Goal: Information Seeking & Learning: Understand process/instructions

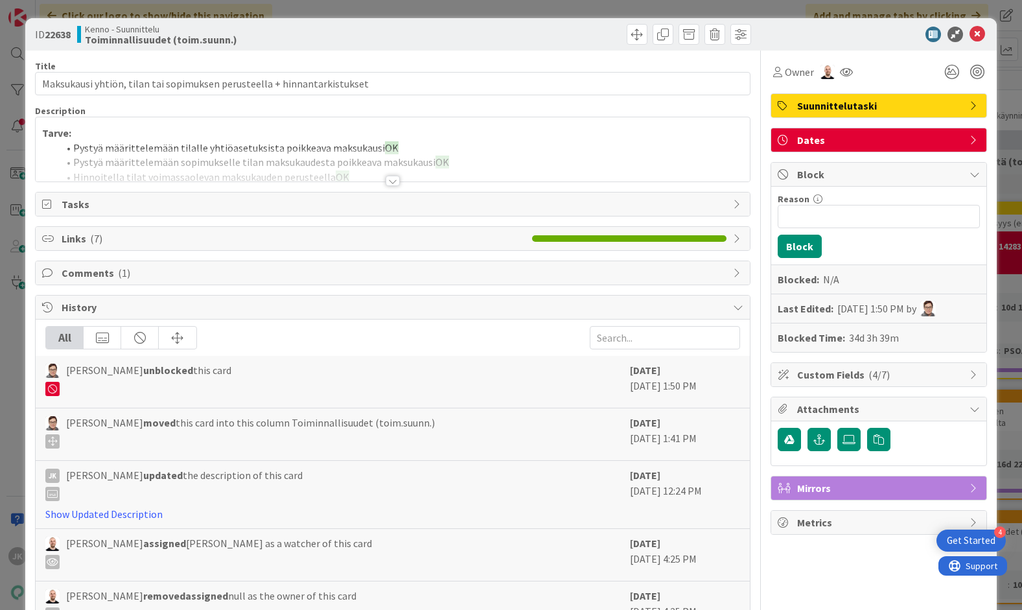
click at [394, 185] on div at bounding box center [393, 181] width 14 height 10
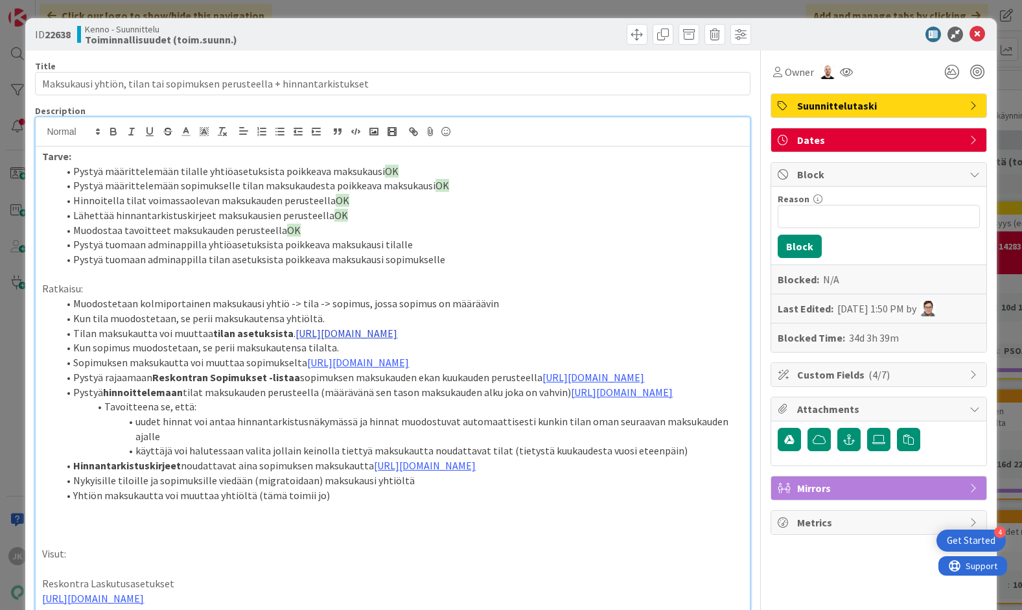
click at [397, 337] on link "[URL][DOMAIN_NAME]" at bounding box center [347, 333] width 102 height 13
click at [404, 389] on link "[URL][DOMAIN_NAME]" at bounding box center [359, 387] width 89 height 17
click at [409, 369] on link "[URL][DOMAIN_NAME]" at bounding box center [358, 362] width 102 height 13
click at [412, 430] on link "[URL][DOMAIN_NAME]" at bounding box center [371, 431] width 89 height 17
click at [542, 384] on link "[URL][DOMAIN_NAME]" at bounding box center [593, 377] width 102 height 13
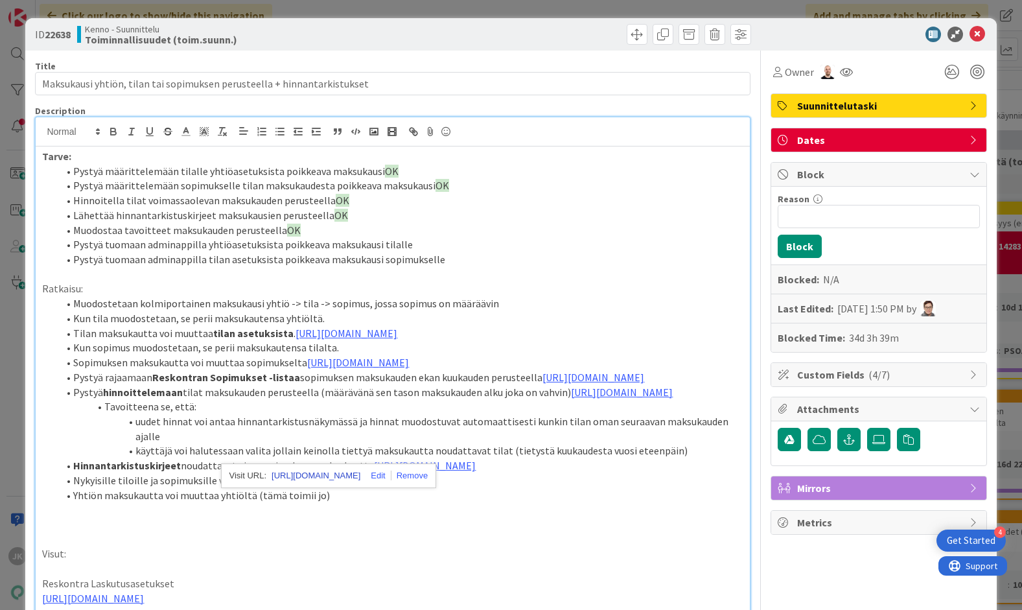
click at [306, 474] on link "[URL][DOMAIN_NAME]" at bounding box center [316, 475] width 89 height 17
